Goal: Find specific page/section: Find specific page/section

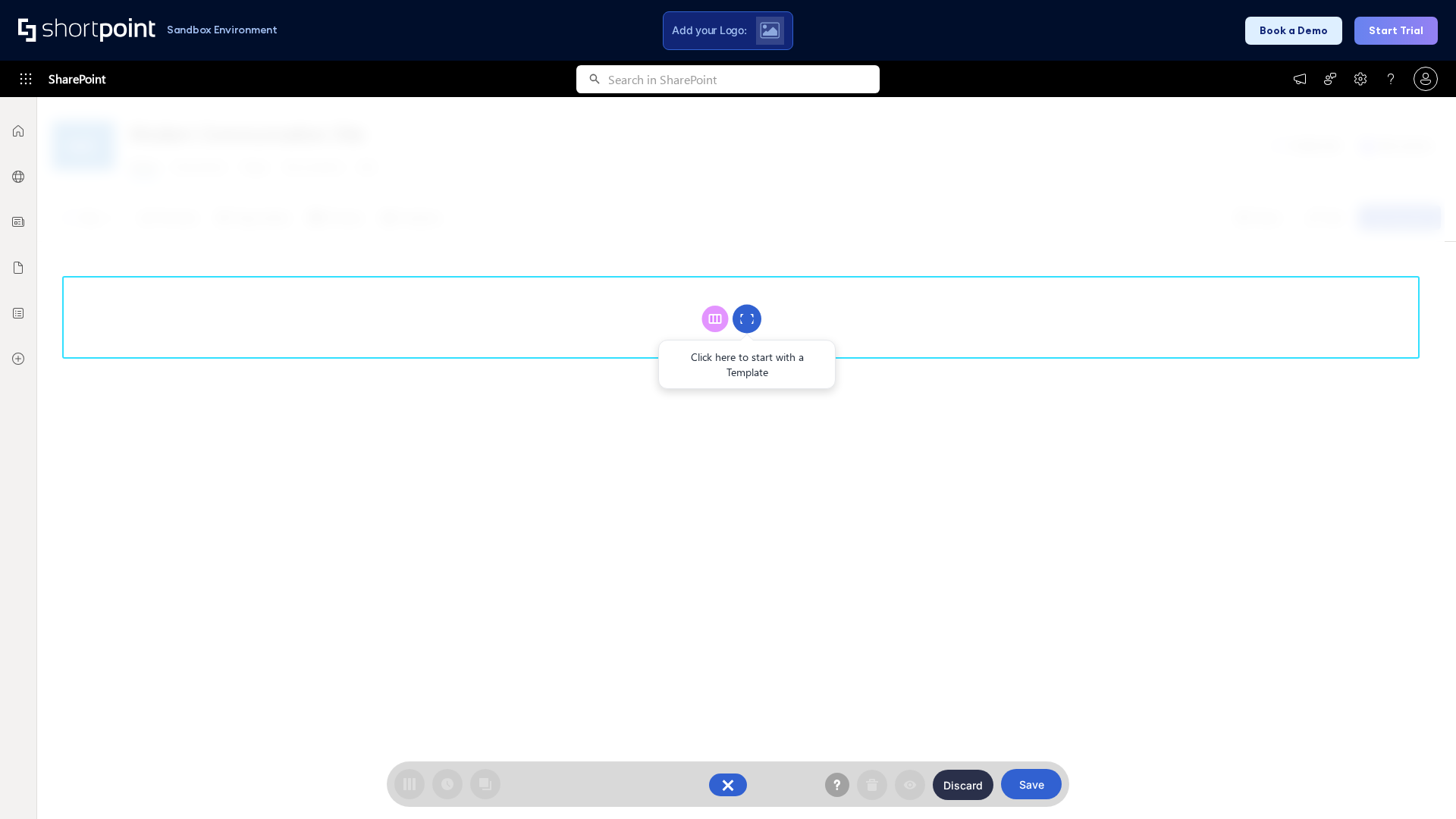
click at [747, 318] on circle at bounding box center [747, 320] width 29 height 29
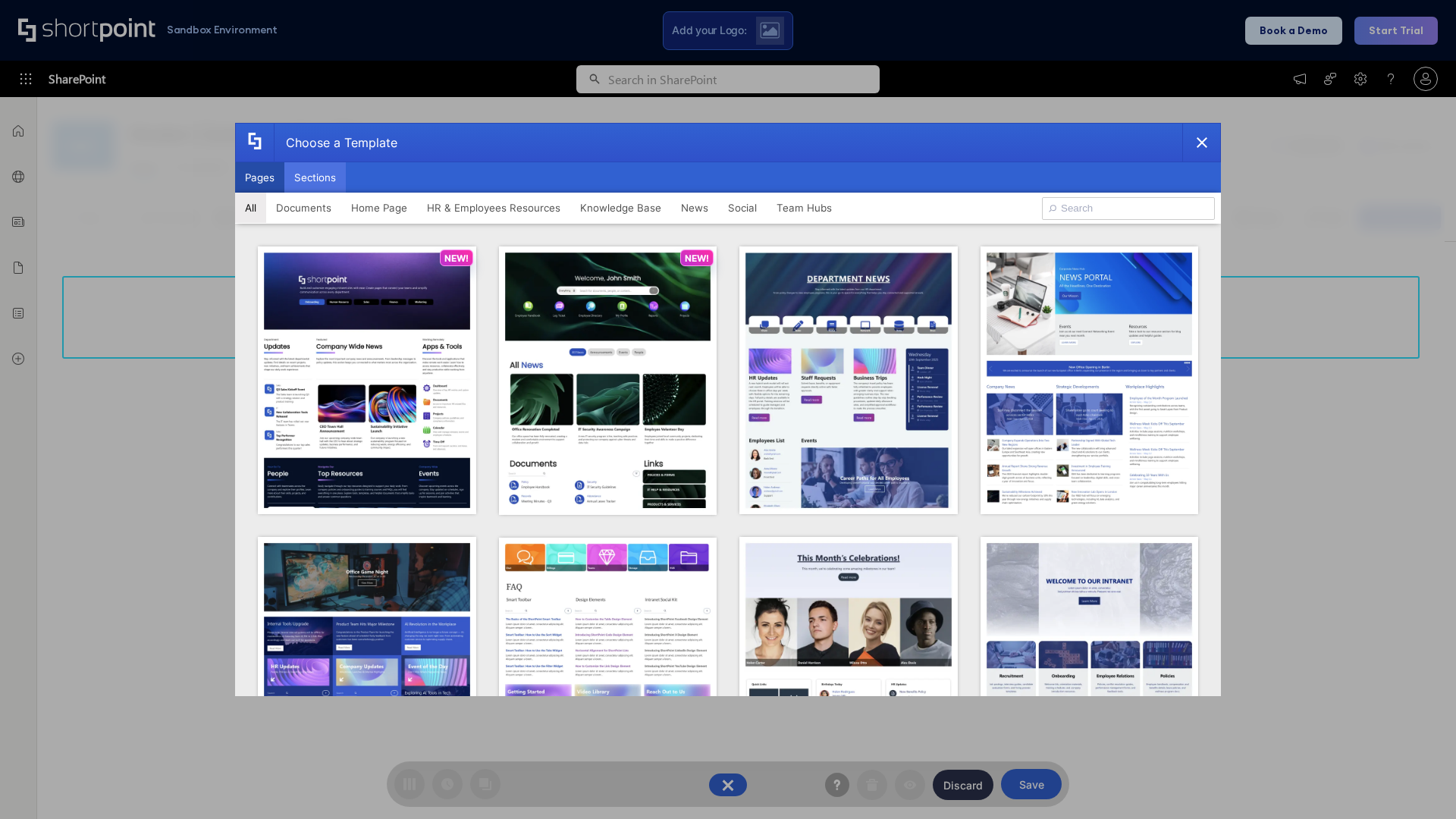
click at [315, 177] on button "Sections" at bounding box center [315, 177] width 61 height 31
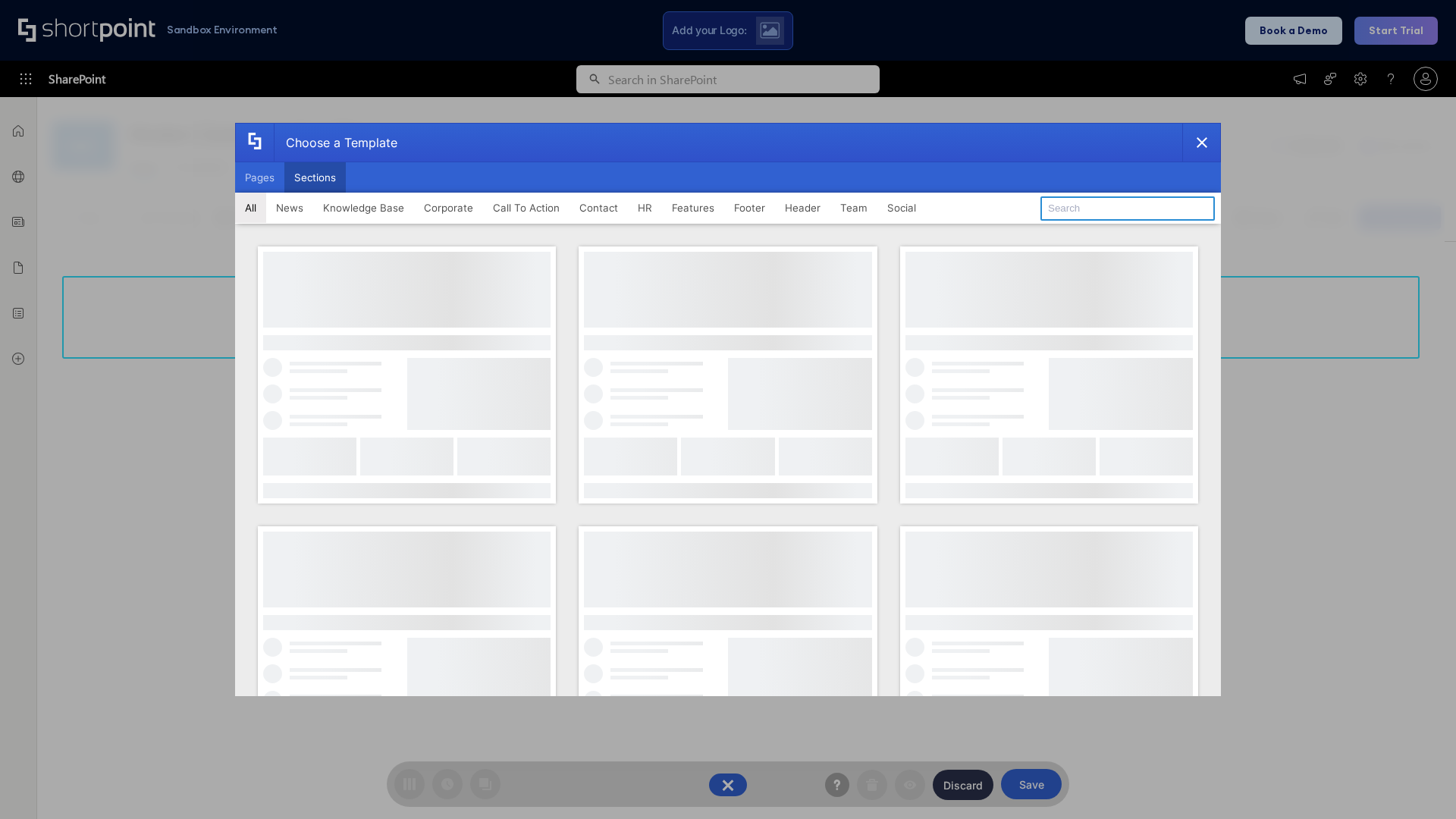
type input "Knowledge Base 4"
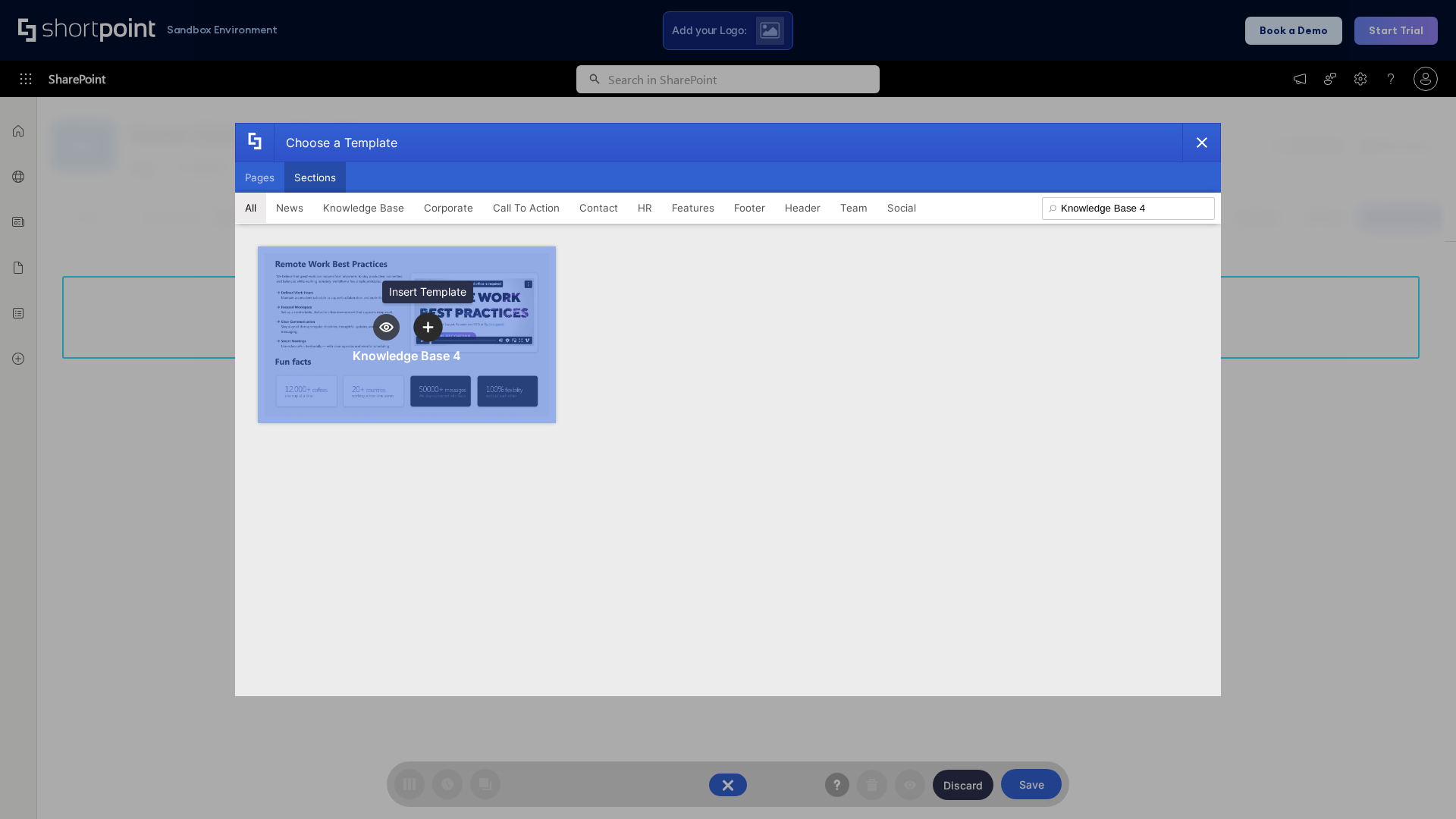
click at [427, 327] on icon "template selector" at bounding box center [427, 327] width 11 height 11
